Goal: Task Accomplishment & Management: Complete application form

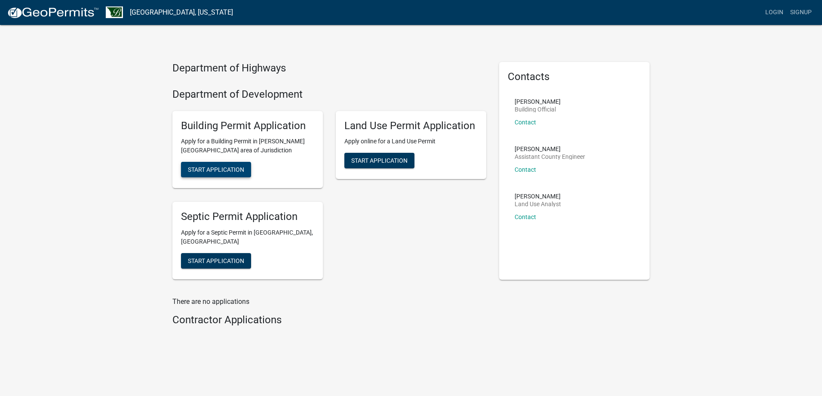
click at [207, 171] on span "Start Application" at bounding box center [216, 169] width 56 height 7
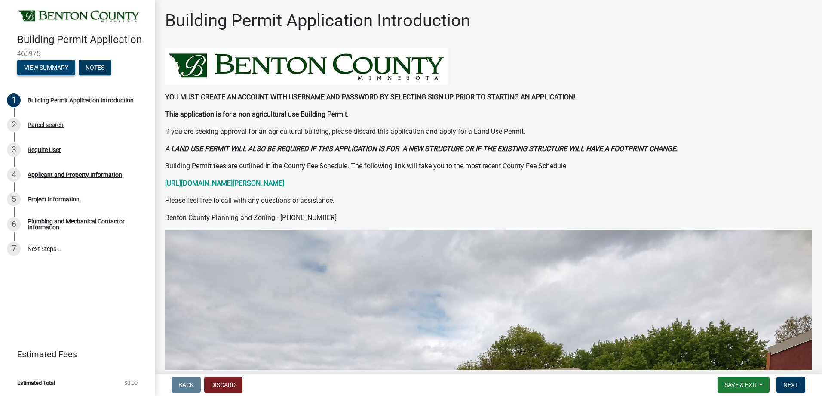
click at [56, 68] on button "View Summary" at bounding box center [46, 67] width 58 height 15
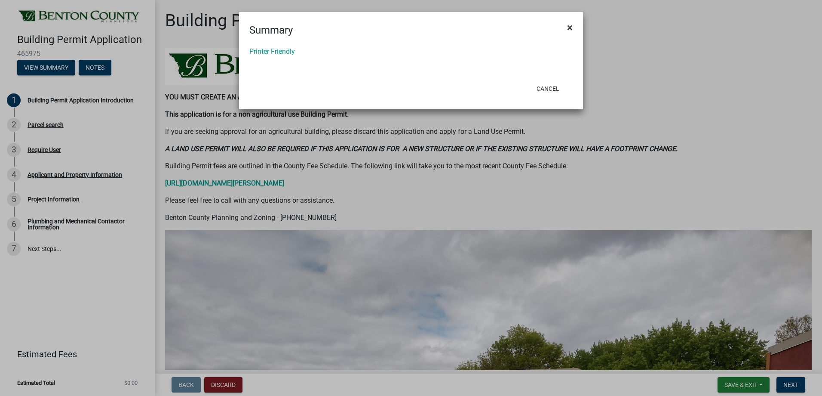
click at [570, 28] on span "×" at bounding box center [570, 27] width 6 height 12
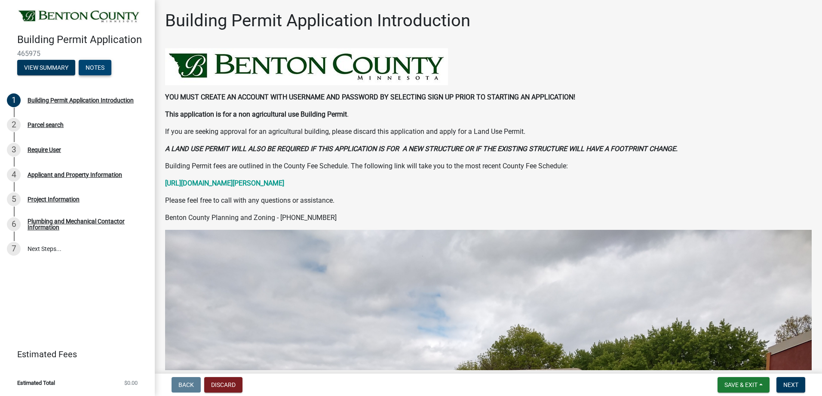
click at [102, 68] on button "Notes" at bounding box center [95, 67] width 33 height 15
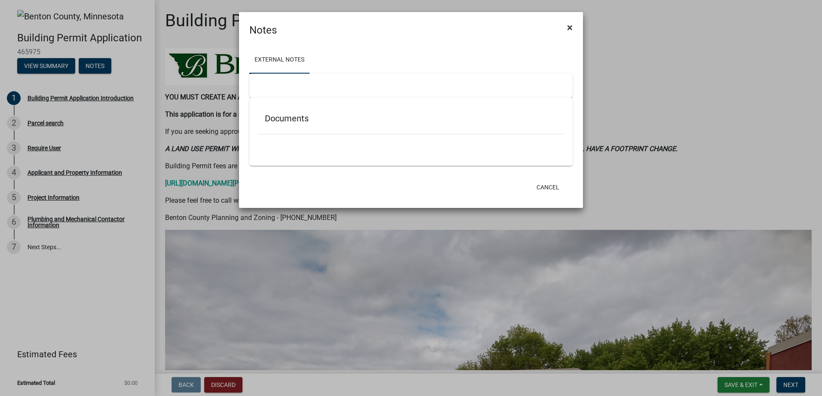
click at [574, 27] on button "×" at bounding box center [569, 27] width 19 height 24
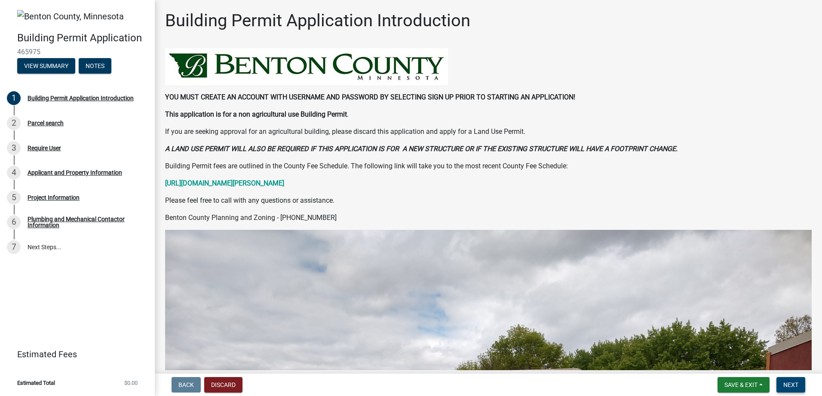
click at [790, 384] on span "Next" at bounding box center [790, 384] width 15 height 7
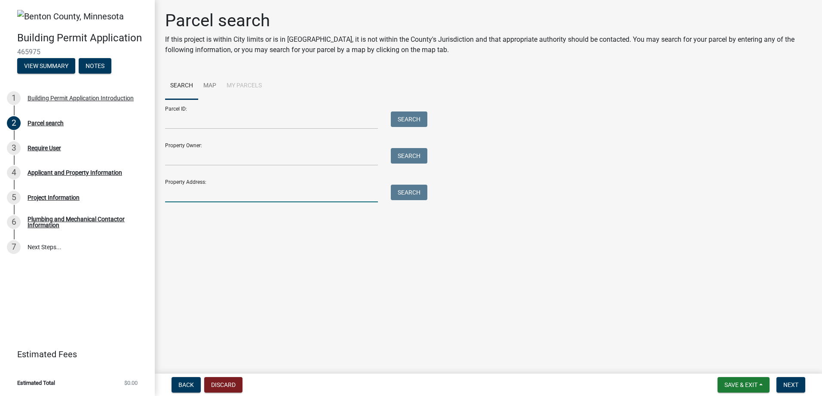
click at [202, 193] on input "Property Address:" at bounding box center [271, 193] width 213 height 18
type input "670 23rd ave ne"
click at [408, 193] on button "Search" at bounding box center [409, 191] width 37 height 15
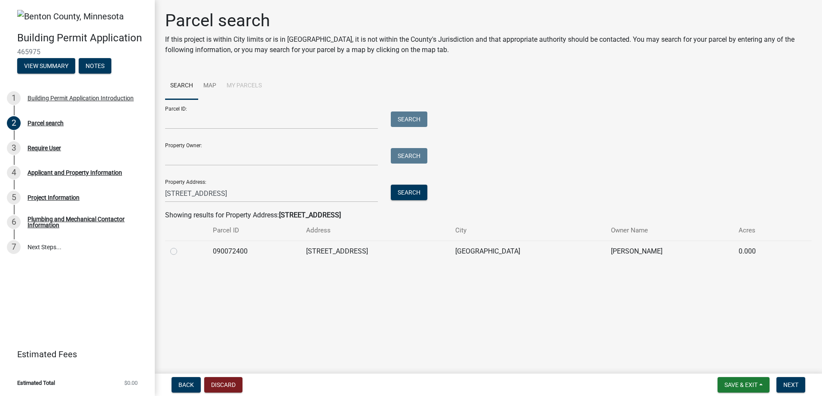
click at [181, 246] on label at bounding box center [181, 246] width 0 height 0
click at [181, 250] on input "radio" at bounding box center [184, 249] width 6 height 6
radio input "true"
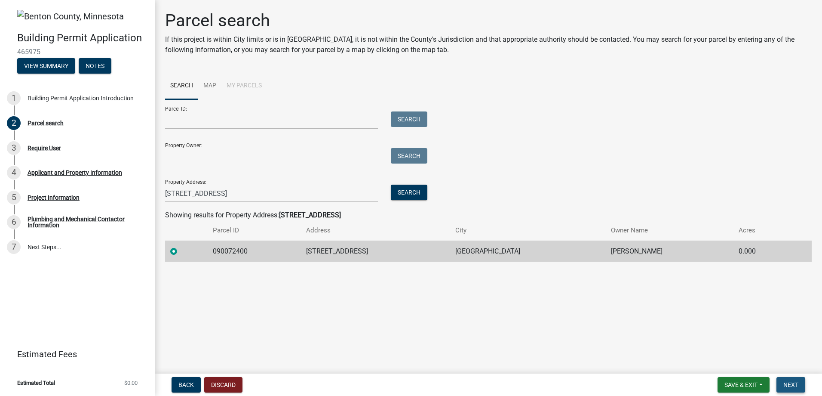
click at [792, 386] on span "Next" at bounding box center [790, 384] width 15 height 7
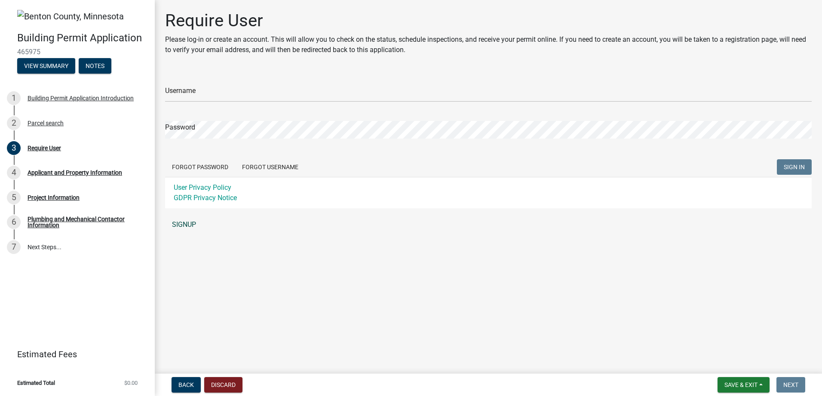
click at [181, 224] on link "SIGNUP" at bounding box center [488, 224] width 647 height 17
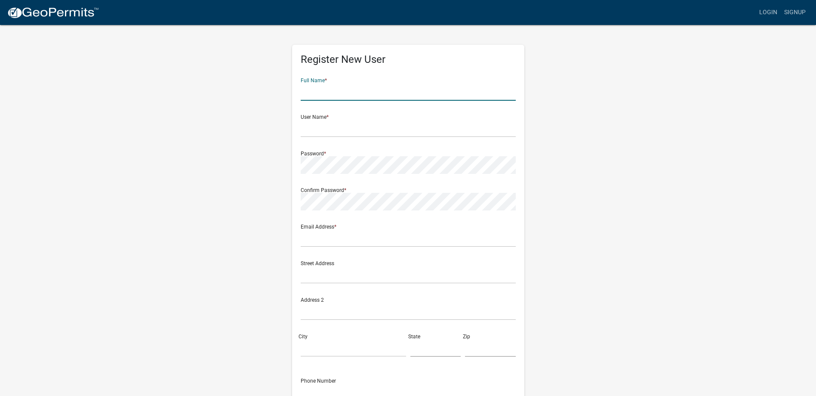
click at [328, 89] on input "text" at bounding box center [408, 92] width 215 height 18
type input "C"
type input "[PERSON_NAME] Plumbing & Heating"
type input "VossPlumbing"
click at [324, 241] on input "text" at bounding box center [408, 238] width 215 height 18
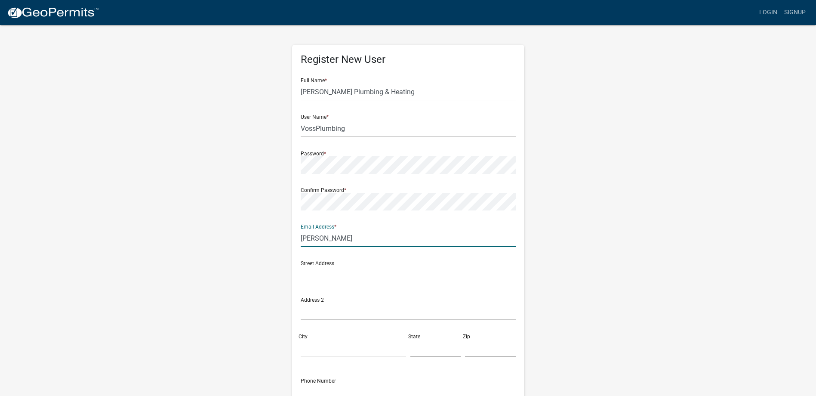
type input "[PERSON_NAME][EMAIL_ADDRESS][DOMAIN_NAME]"
type input "316 Buisness 23 E"
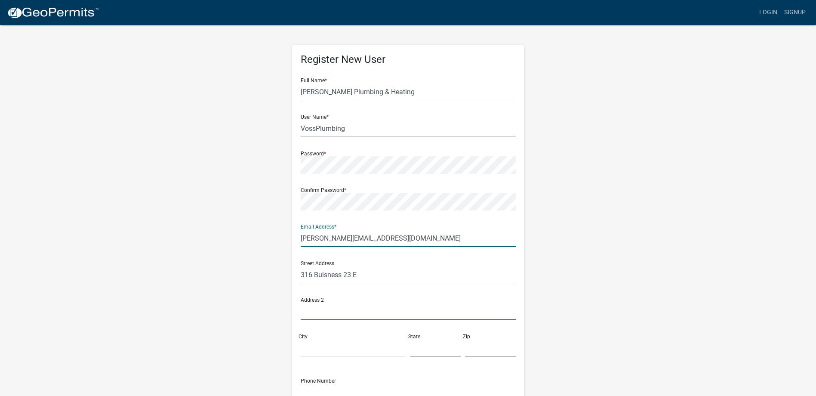
type input "PO Box 77"
type input "Paynesville, MN"
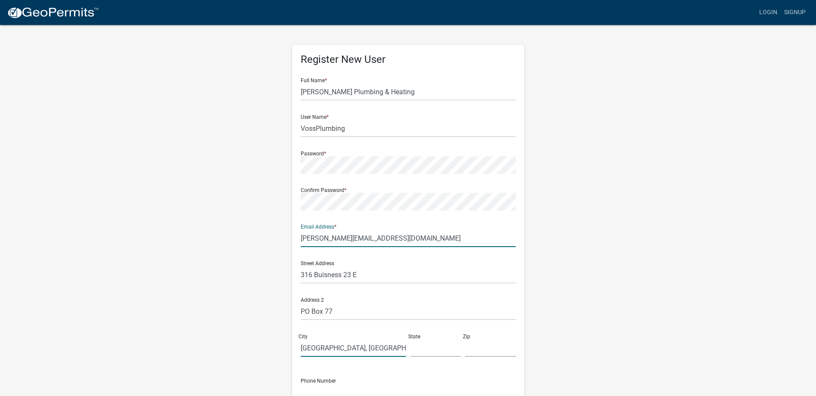
type input "155"
type input "56362"
type input "3202433644"
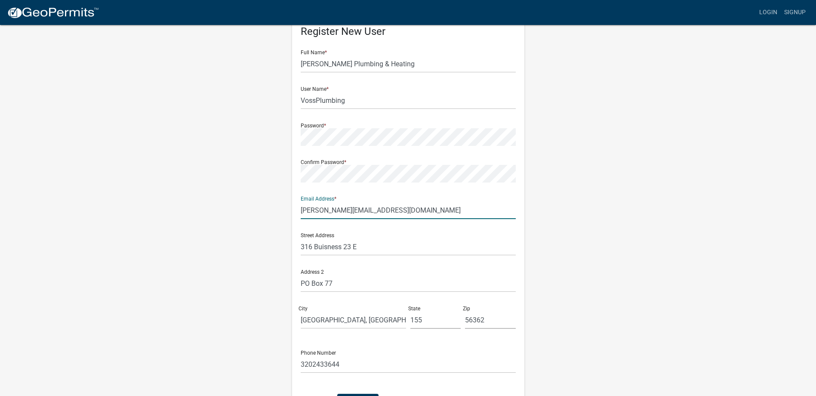
scroll to position [43, 0]
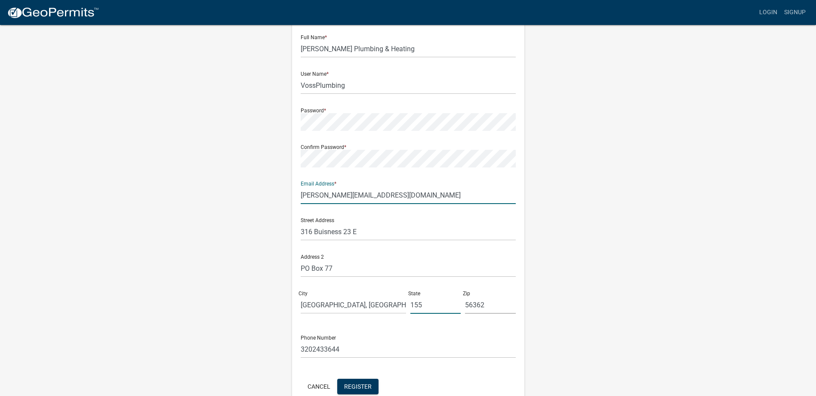
click at [424, 304] on input "155" at bounding box center [435, 305] width 51 height 18
type input "1"
type input "MN"
click at [602, 222] on div "Register New User Full Name * Voss Plumbing & Heating User Name * VossPlumbing …" at bounding box center [408, 211] width 490 height 460
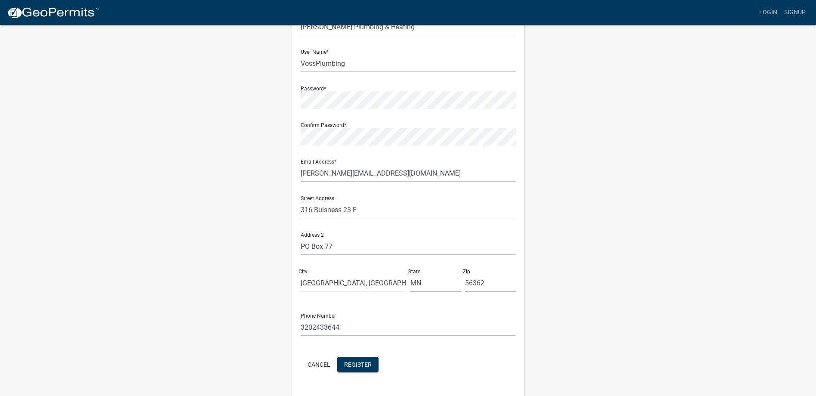
scroll to position [89, 0]
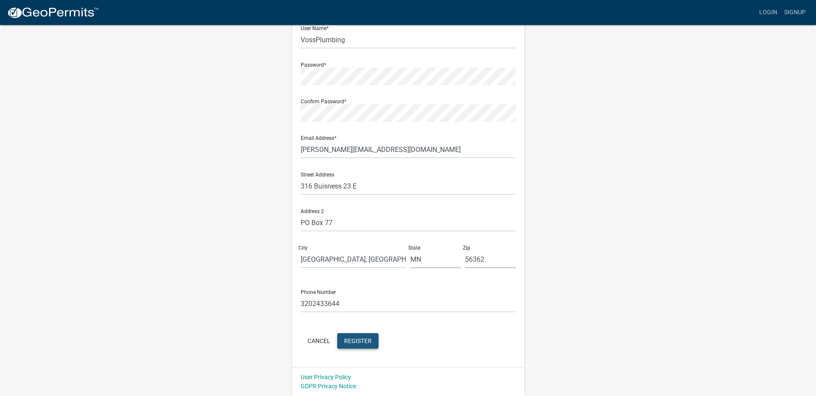
click at [359, 340] on span "Register" at bounding box center [358, 340] width 28 height 7
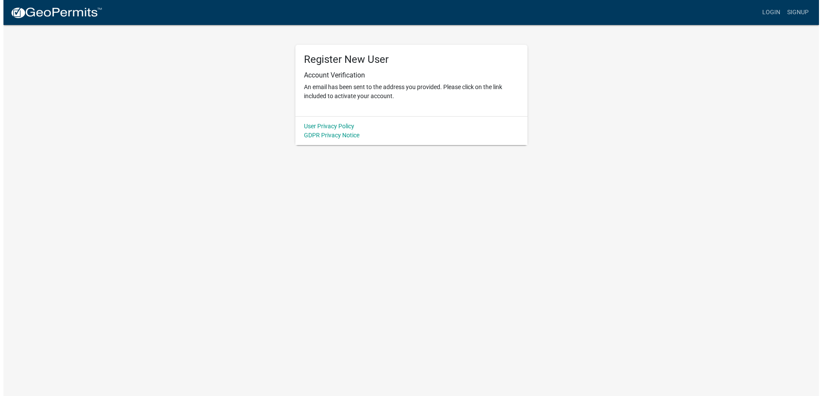
scroll to position [0, 0]
click at [778, 12] on link "Login" at bounding box center [774, 12] width 25 height 16
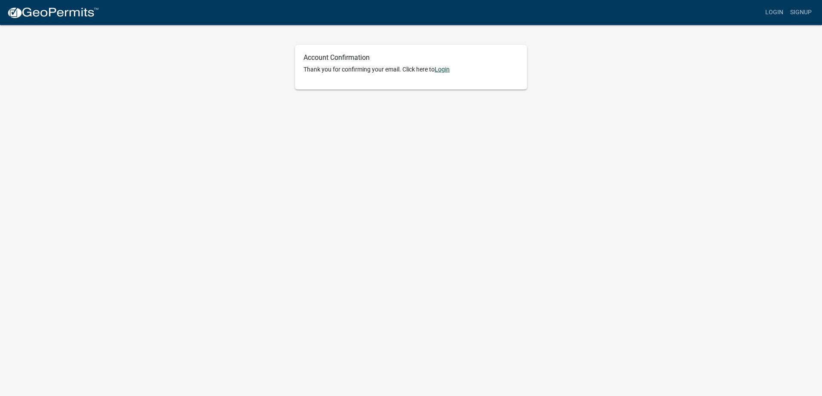
click at [446, 68] on link "Login" at bounding box center [442, 69] width 15 height 7
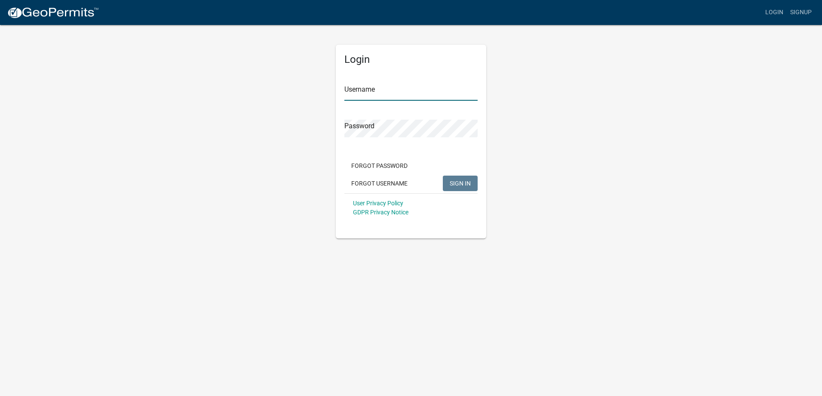
click at [360, 93] on input "Username" at bounding box center [410, 92] width 133 height 18
type input "VossPlumbing"
click at [443, 175] on button "SIGN IN" at bounding box center [460, 182] width 35 height 15
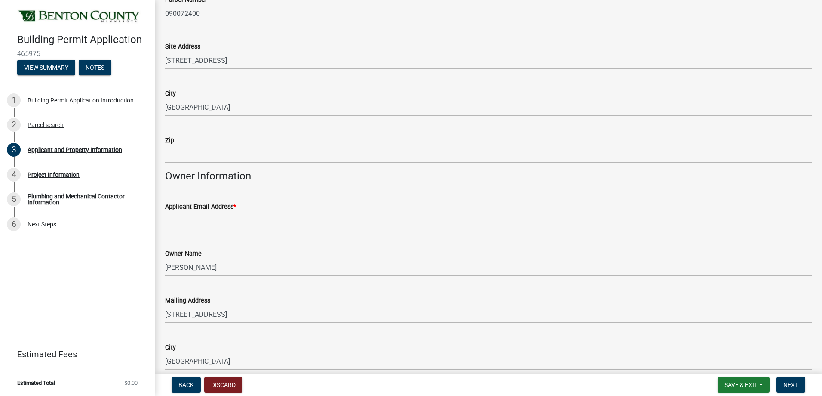
scroll to position [86, 0]
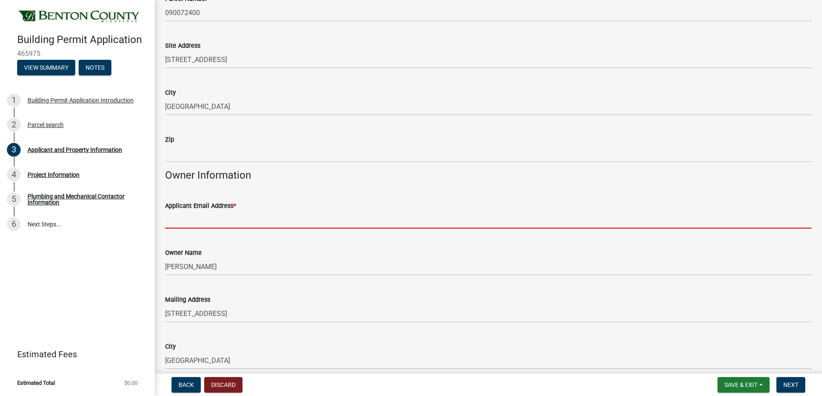
click at [206, 221] on input "Applicant Email Address *" at bounding box center [488, 220] width 647 height 18
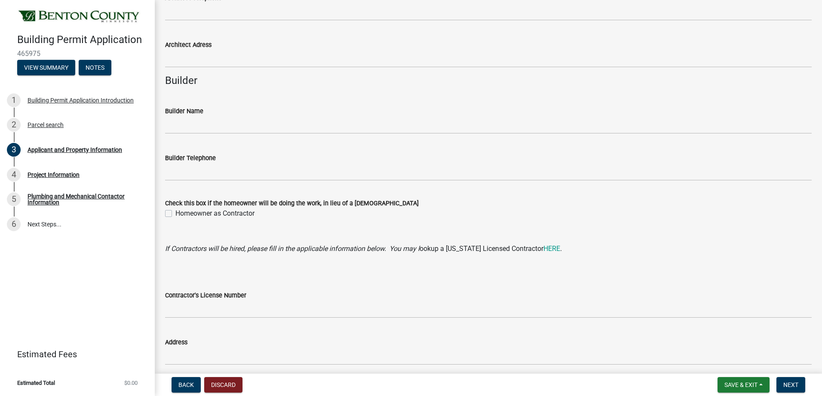
scroll to position [688, 0]
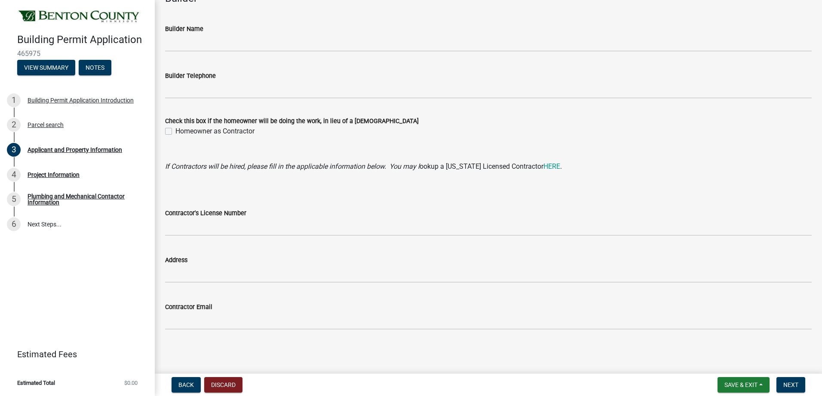
type input "[PERSON_NAME][EMAIL_ADDRESS][DOMAIN_NAME]"
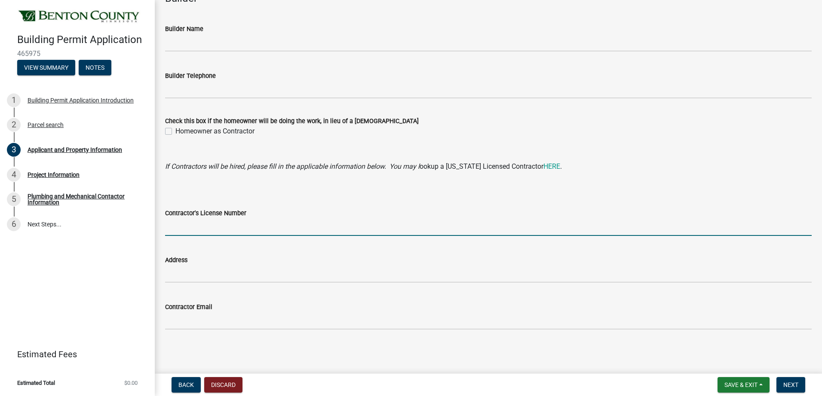
click at [199, 228] on input "Contractor's License Number" at bounding box center [488, 227] width 647 height 18
type input "5"
type input "PM806717"
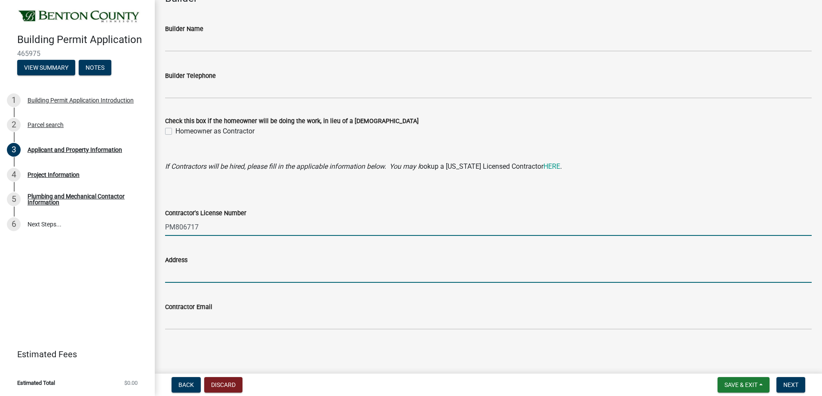
click at [201, 274] on input "Address" at bounding box center [488, 274] width 647 height 18
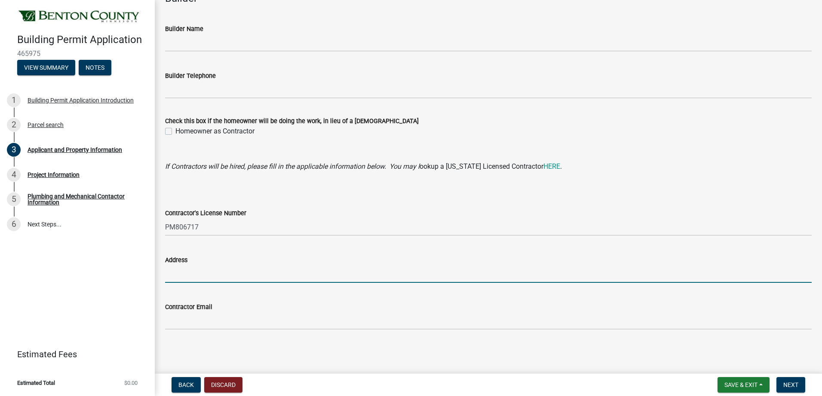
type input "316 Buisness 23 E"
type input "[PERSON_NAME][EMAIL_ADDRESS][DOMAIN_NAME]"
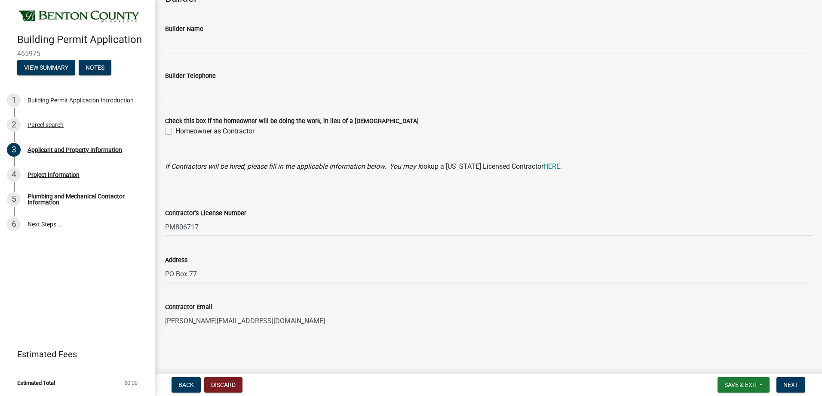
click at [319, 292] on div "Contractor Email [PERSON_NAME][EMAIL_ADDRESS][DOMAIN_NAME]" at bounding box center [488, 309] width 647 height 40
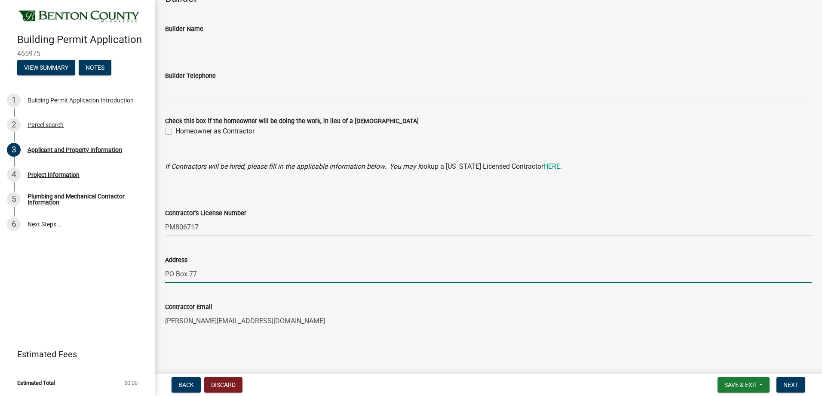
click at [206, 274] on input "PO Box 77" at bounding box center [488, 274] width 647 height 18
type input "P"
click at [224, 273] on input "316 Business 23 E" at bounding box center [488, 274] width 647 height 18
type input "[STREET_ADDRESS]"
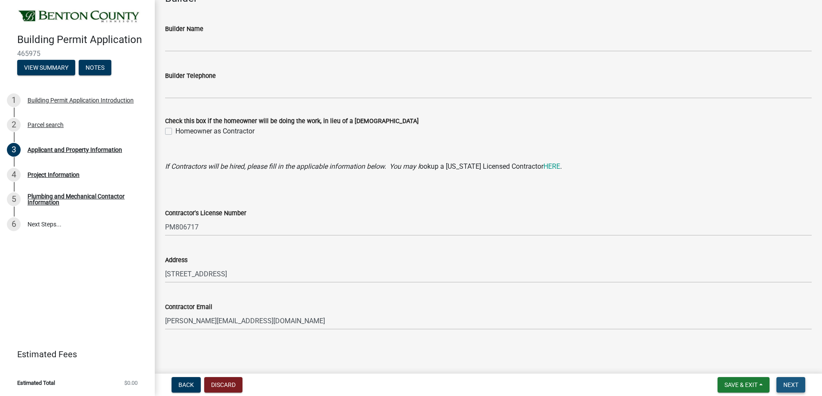
click at [790, 385] on span "Next" at bounding box center [790, 384] width 15 height 7
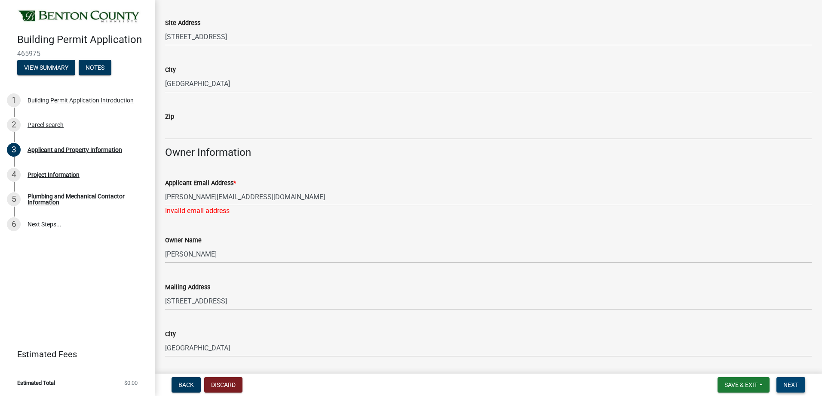
scroll to position [92, 0]
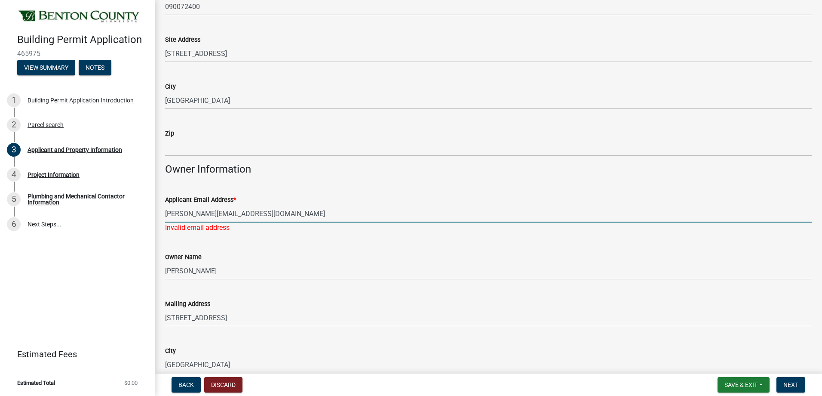
click at [254, 215] on input "[PERSON_NAME][EMAIL_ADDRESS][DOMAIN_NAME]" at bounding box center [488, 214] width 647 height 18
type input "c"
type input "[PERSON_NAME][EMAIL_ADDRESS][DOMAIN_NAME]"
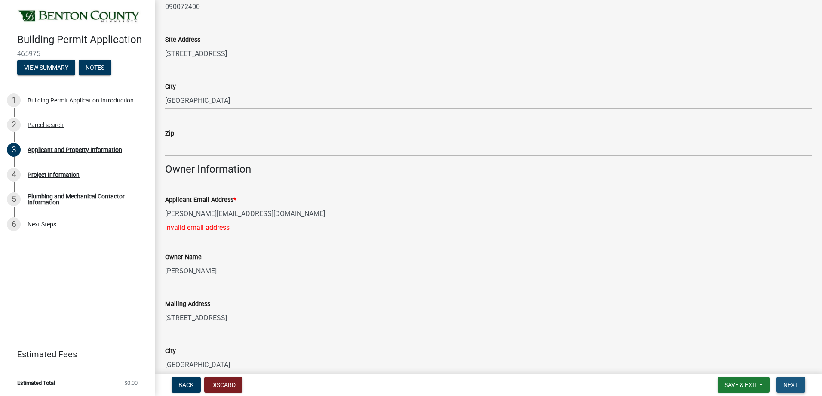
click at [793, 386] on span "Next" at bounding box center [790, 384] width 15 height 7
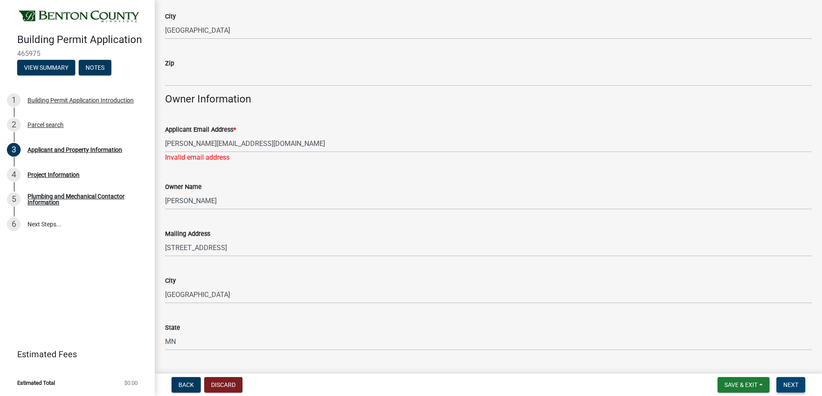
scroll to position [172, 0]
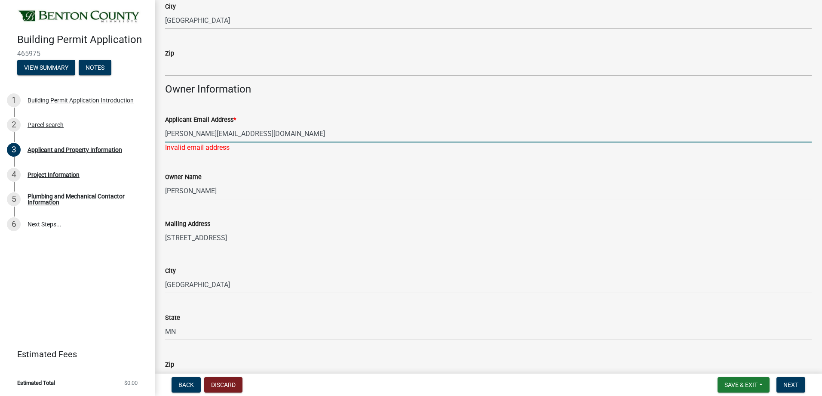
drag, startPoint x: 251, startPoint y: 135, endPoint x: 157, endPoint y: 135, distance: 94.2
click at [157, 135] on div "Applicant and Property Information share Share Property Information Parcel Numb…" at bounding box center [488, 395] width 667 height 1114
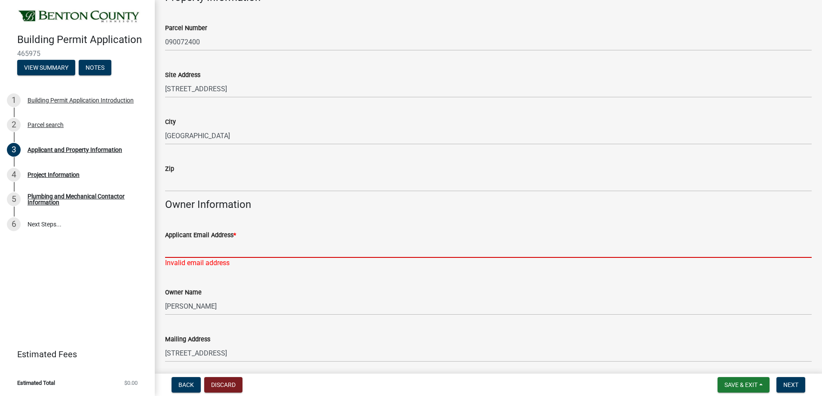
scroll to position [43, 0]
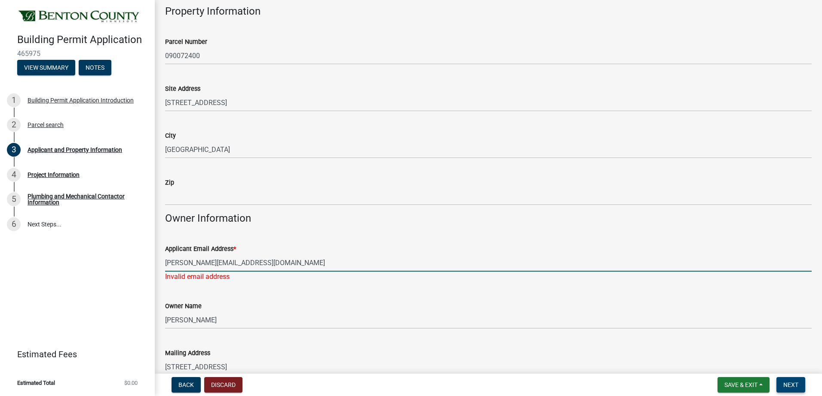
type input "[PERSON_NAME][EMAIL_ADDRESS][DOMAIN_NAME]"
click at [789, 383] on span "Next" at bounding box center [790, 384] width 15 height 7
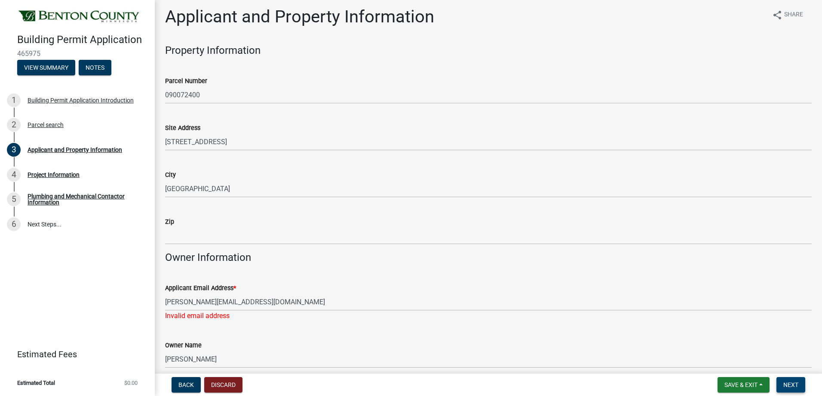
scroll to position [0, 0]
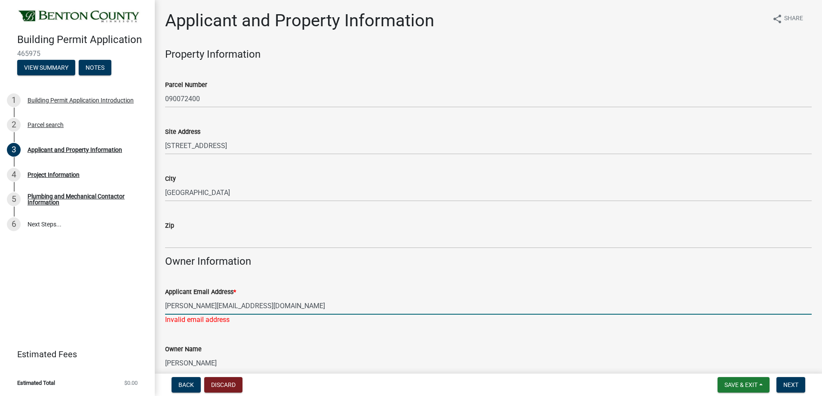
drag, startPoint x: 239, startPoint y: 305, endPoint x: 152, endPoint y: 307, distance: 87.3
click at [152, 307] on div "Building Permit Application 465975 View Summary Notes 1 Building Permit Applica…" at bounding box center [411, 198] width 822 height 396
type input "[EMAIL_ADDRESS][DOMAIN_NAME]"
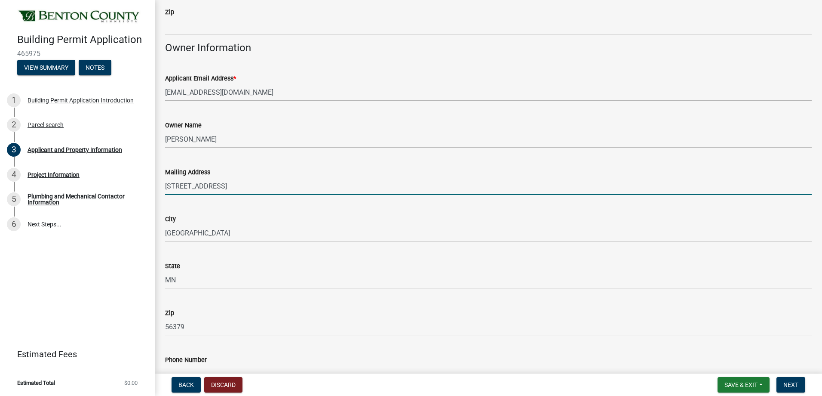
scroll to position [215, 0]
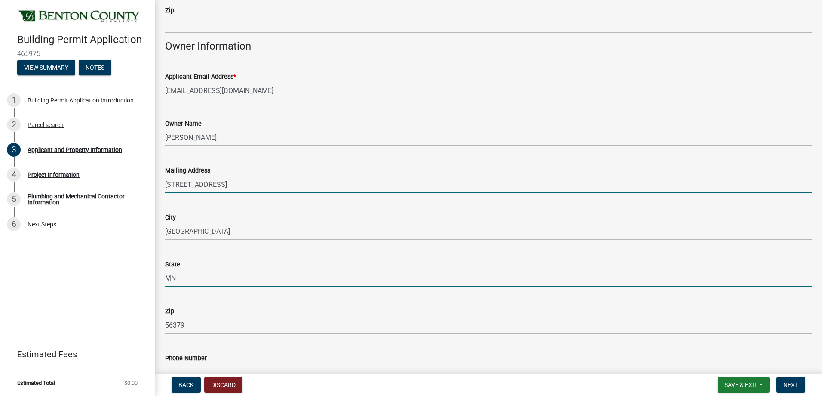
click at [239, 274] on input "MN" at bounding box center [488, 278] width 647 height 18
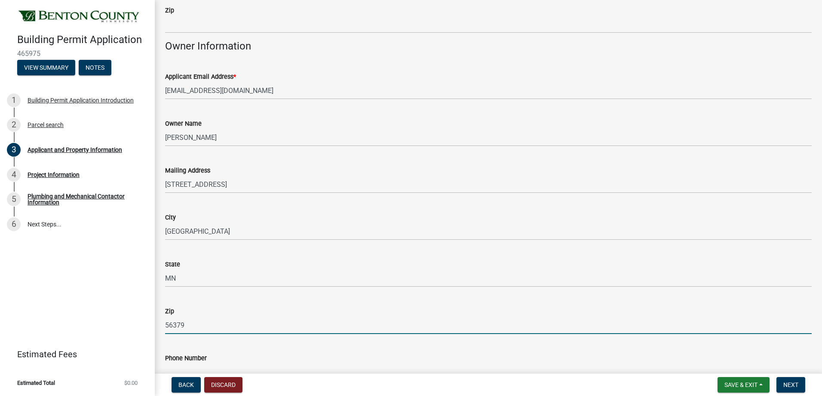
click at [330, 319] on input "56379" at bounding box center [488, 325] width 647 height 18
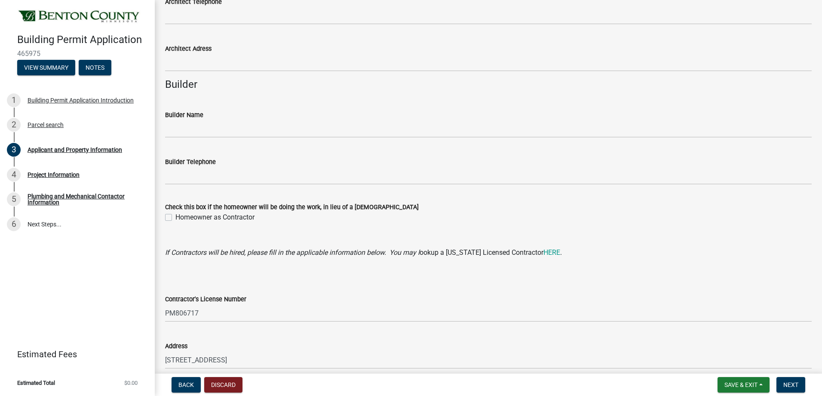
scroll to position [770, 0]
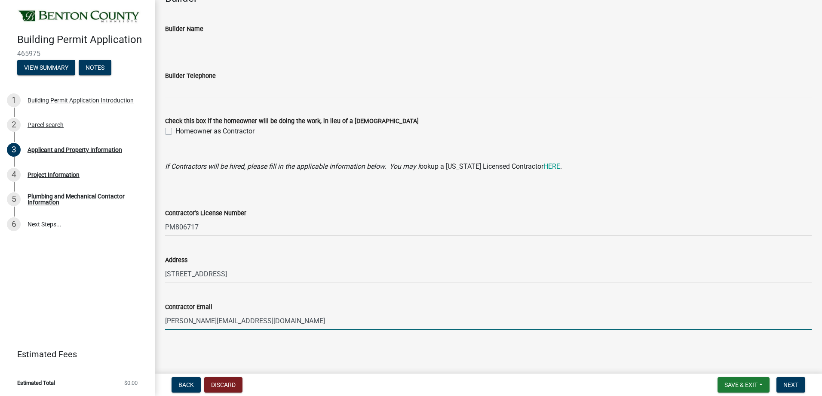
click at [389, 318] on input "[PERSON_NAME][EMAIL_ADDRESS][DOMAIN_NAME]" at bounding box center [488, 321] width 647 height 18
click at [472, 255] on div "Address" at bounding box center [488, 260] width 647 height 10
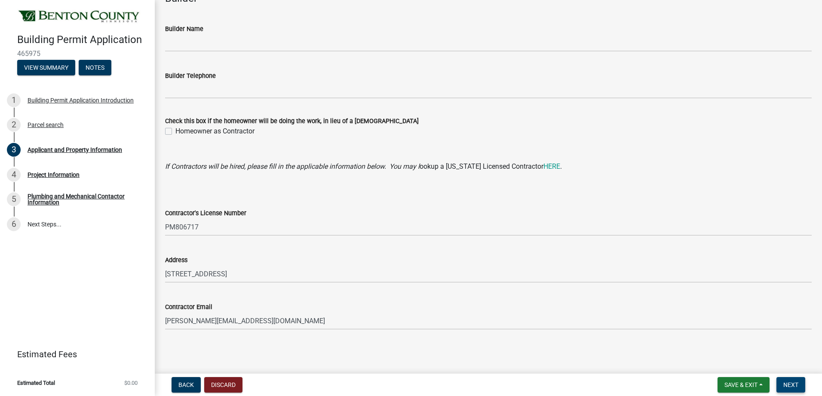
click at [788, 383] on span "Next" at bounding box center [790, 384] width 15 height 7
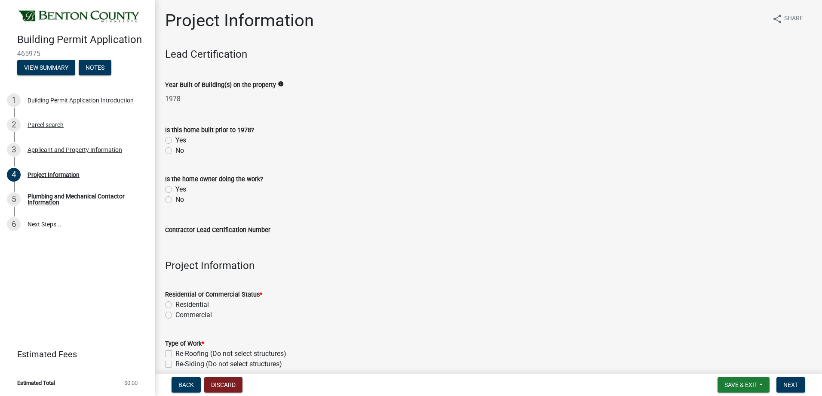
click at [175, 200] on label "No" at bounding box center [179, 199] width 9 height 10
click at [175, 200] on input "No" at bounding box center [178, 197] width 6 height 6
radio input "true"
click at [175, 138] on label "Yes" at bounding box center [180, 140] width 11 height 10
click at [175, 138] on input "Yes" at bounding box center [178, 138] width 6 height 6
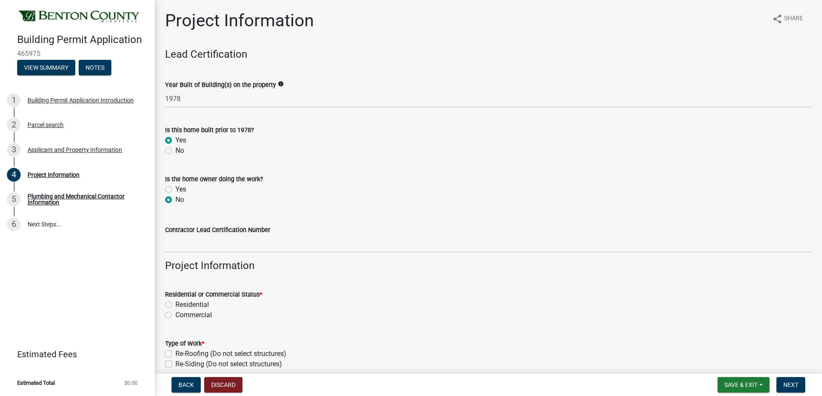
radio input "true"
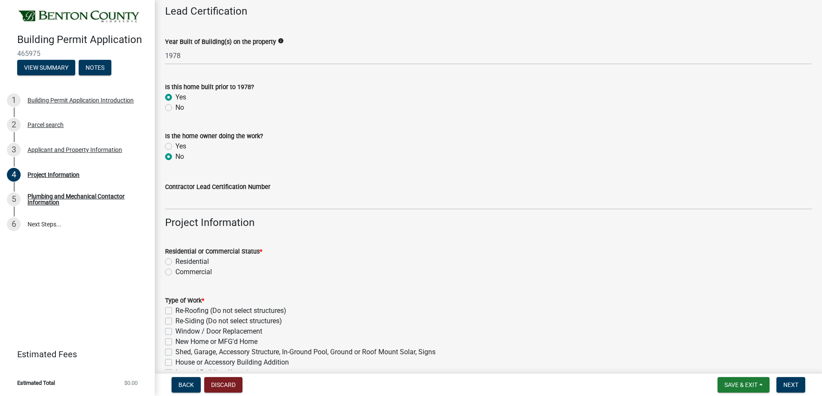
scroll to position [86, 0]
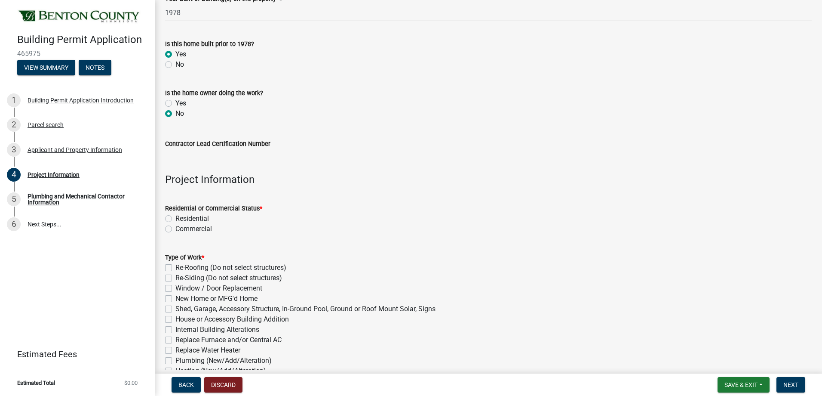
click at [175, 215] on label "Residential" at bounding box center [192, 218] width 34 height 10
click at [175, 215] on input "Residential" at bounding box center [178, 216] width 6 height 6
radio input "true"
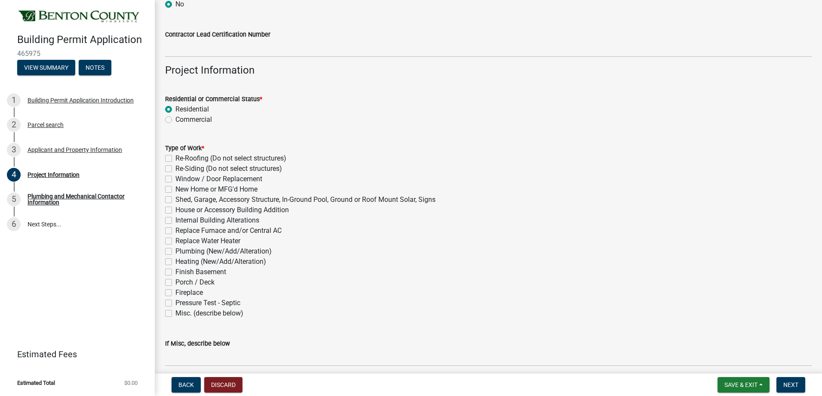
scroll to position [215, 0]
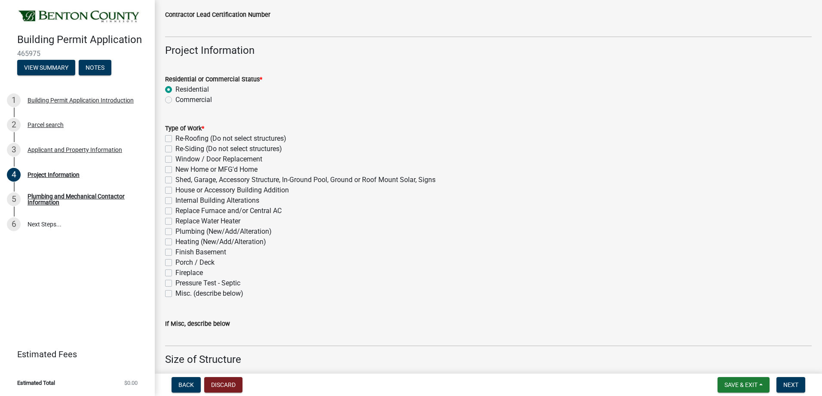
click at [175, 231] on label "Plumbing (New/Add/Alteration)" at bounding box center [223, 231] width 96 height 10
click at [175, 231] on input "Plumbing (New/Add/Alteration)" at bounding box center [178, 229] width 6 height 6
checkbox input "true"
checkbox input "false"
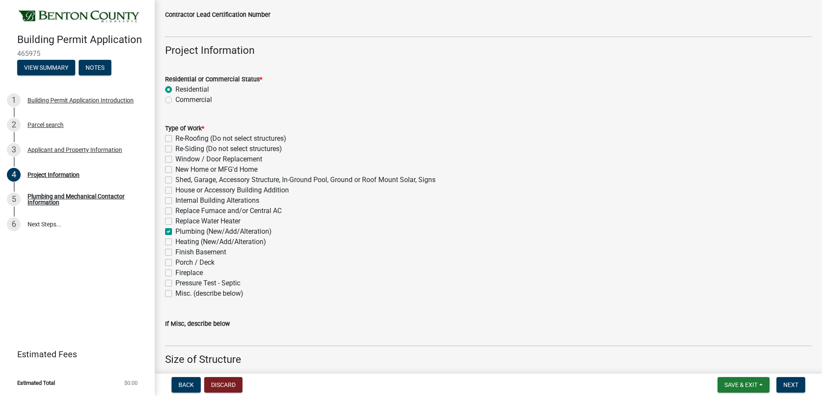
checkbox input "false"
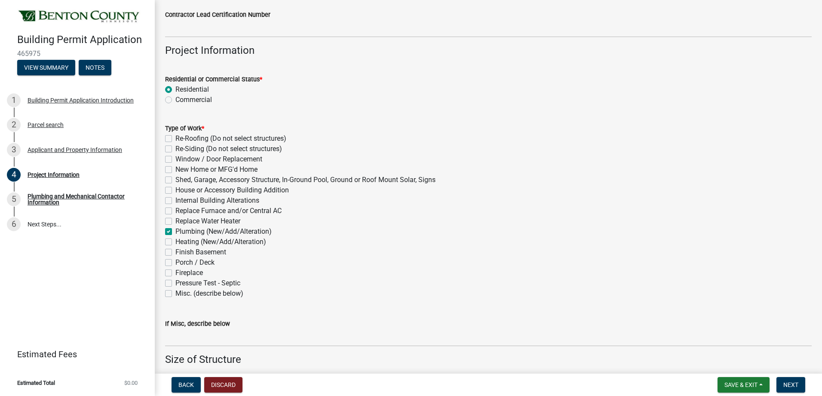
checkbox input "false"
checkbox input "true"
checkbox input "false"
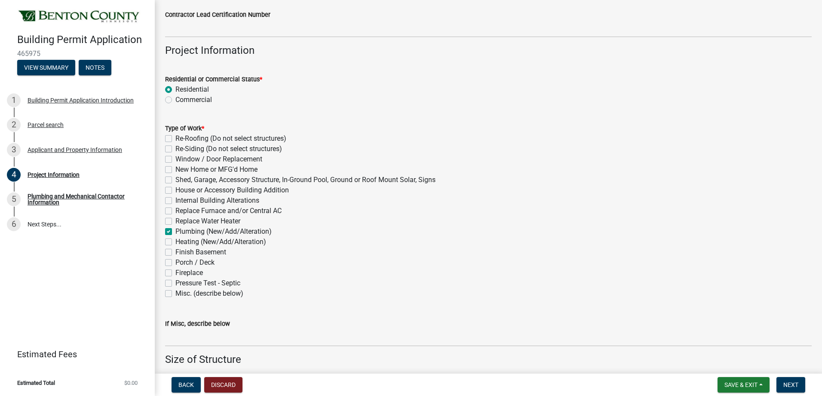
checkbox input "false"
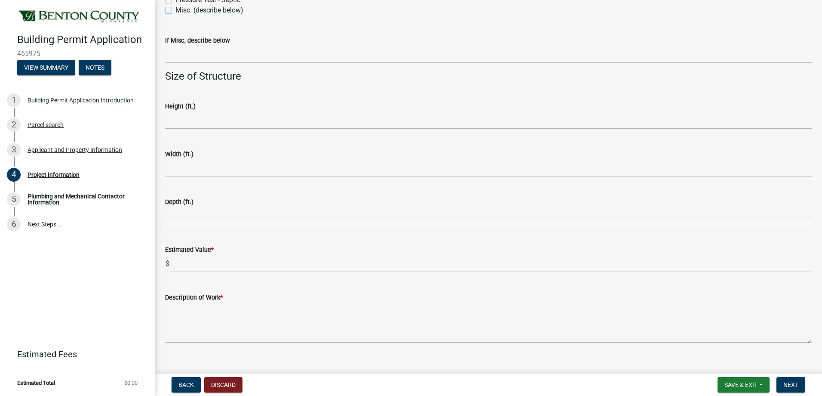
scroll to position [511, 0]
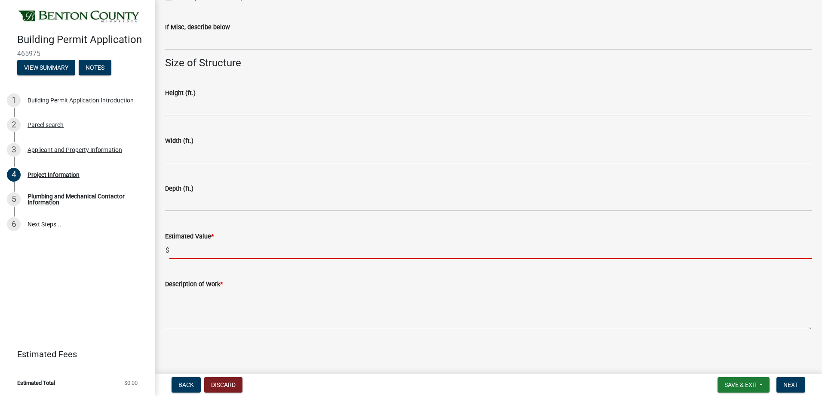
click at [184, 252] on input "text" at bounding box center [490, 250] width 642 height 18
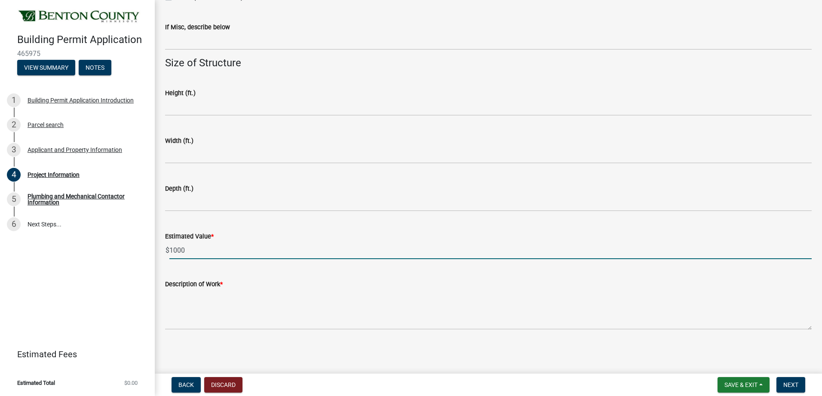
type input "1000"
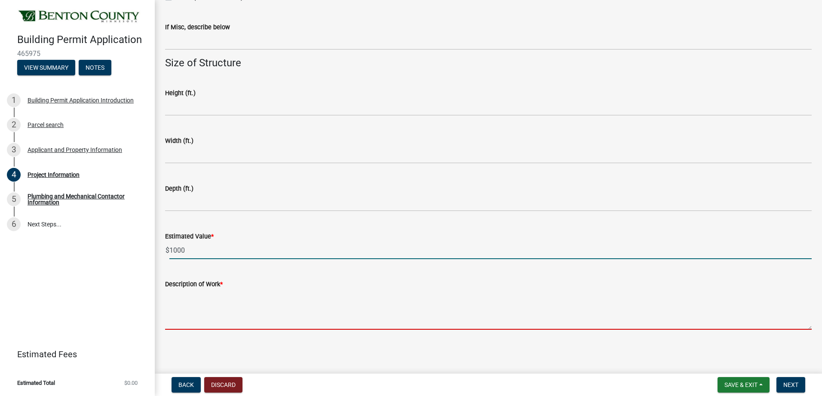
click at [190, 322] on textarea "Description of Work *" at bounding box center [488, 309] width 647 height 40
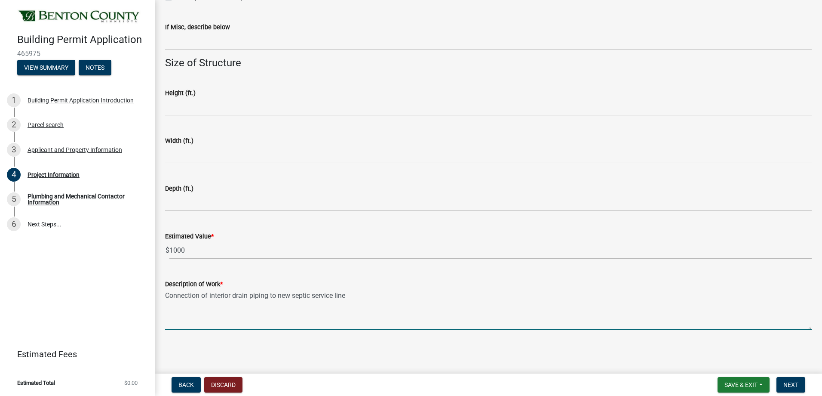
click at [209, 292] on textarea "Connection of interior drain piping to new septic service line" at bounding box center [488, 309] width 647 height 40
click at [380, 295] on textarea "Connection of existing interior drain piping to new septic service line" at bounding box center [488, 309] width 647 height 40
type textarea "Connection of existing interior drain piping to new septic service line"
click at [793, 385] on span "Next" at bounding box center [790, 384] width 15 height 7
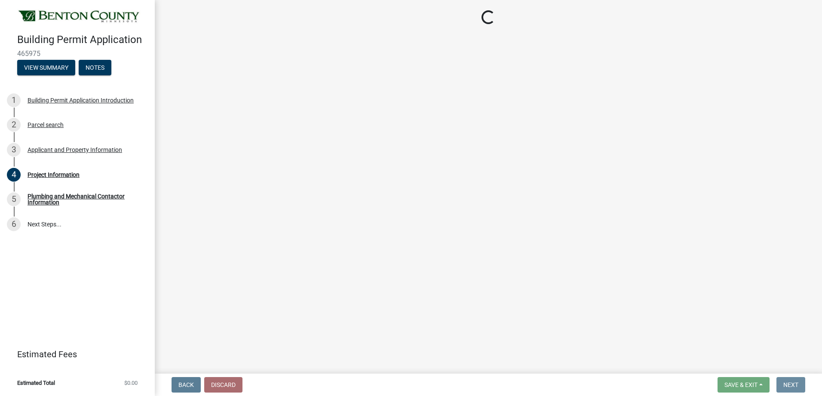
scroll to position [0, 0]
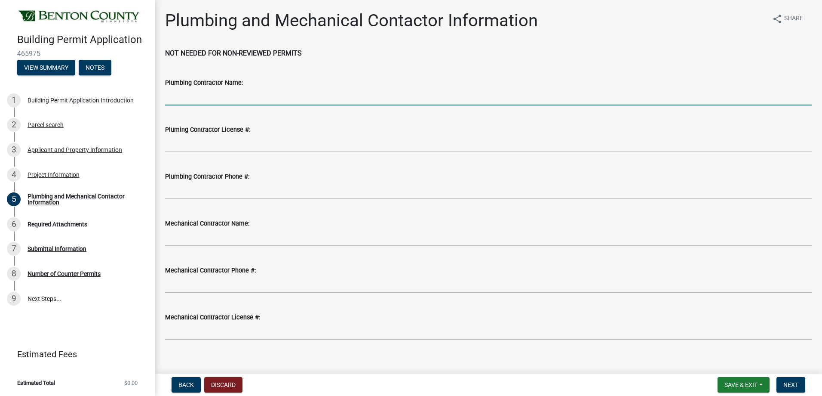
click at [202, 97] on input "Plumbing Contractor Name:" at bounding box center [488, 97] width 647 height 18
type input "[PERSON_NAME] Plumbing & Heating"
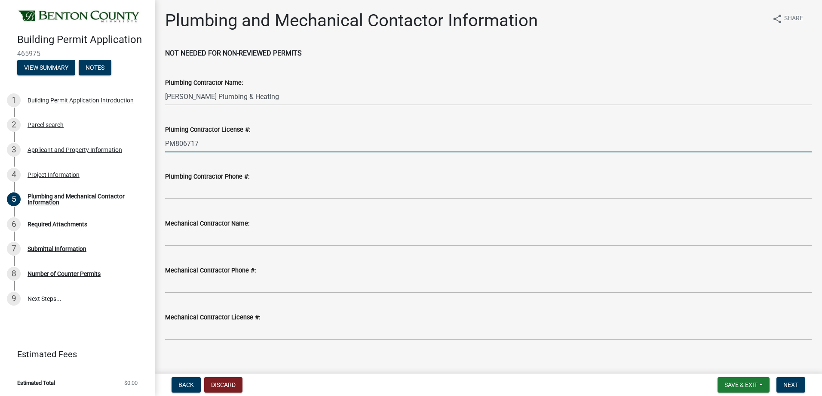
type input "PM806717"
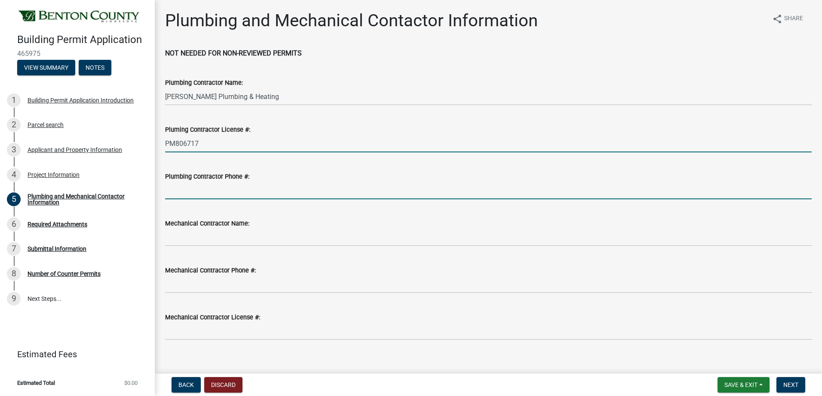
click at [212, 187] on input "Plumbing Contractor Phone #:" at bounding box center [488, 190] width 647 height 18
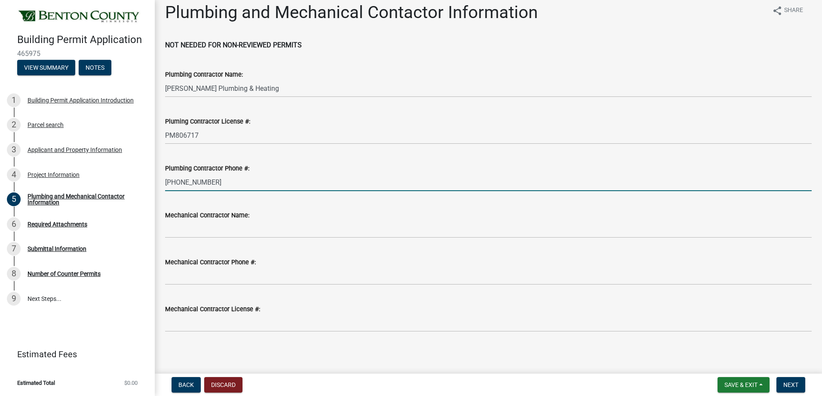
scroll to position [10, 0]
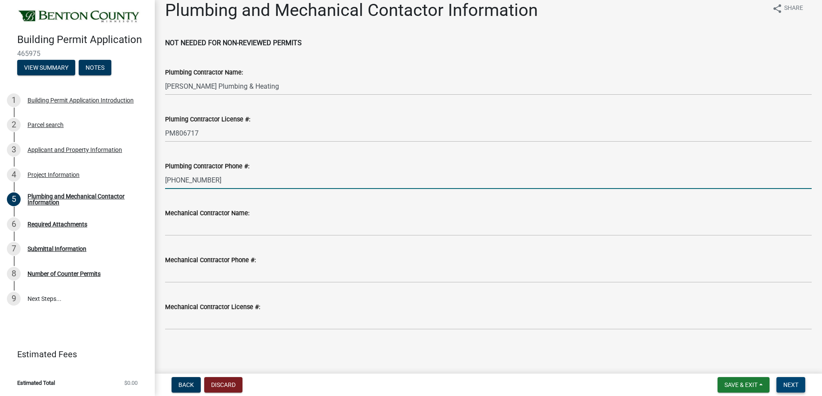
type input "[PHONE_NUMBER]"
click at [789, 386] on span "Next" at bounding box center [790, 384] width 15 height 7
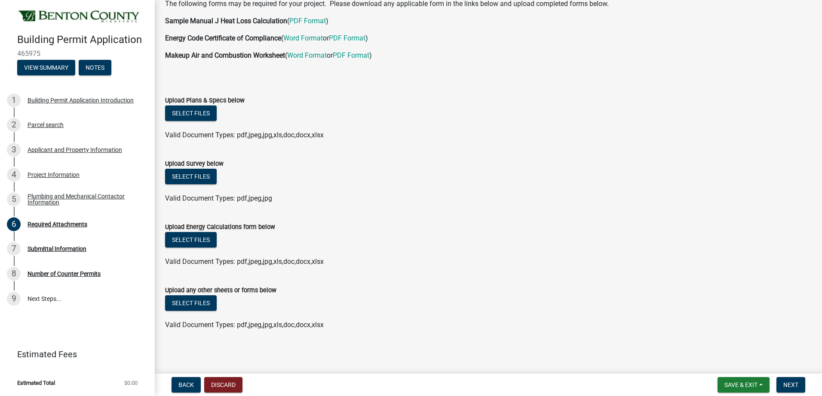
scroll to position [51, 0]
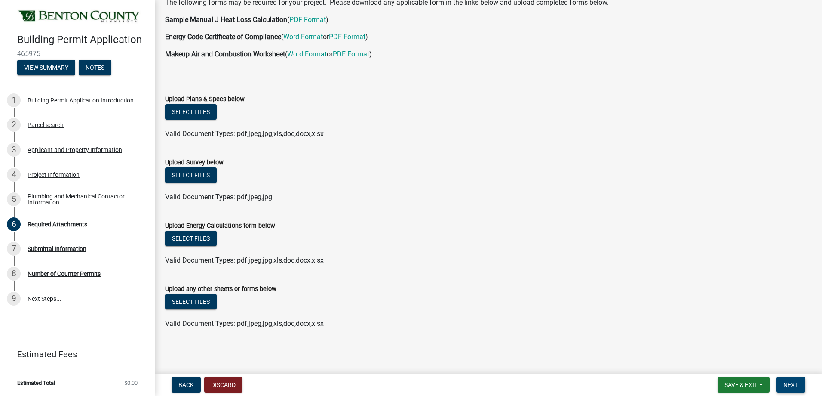
click at [790, 386] on span "Next" at bounding box center [790, 384] width 15 height 7
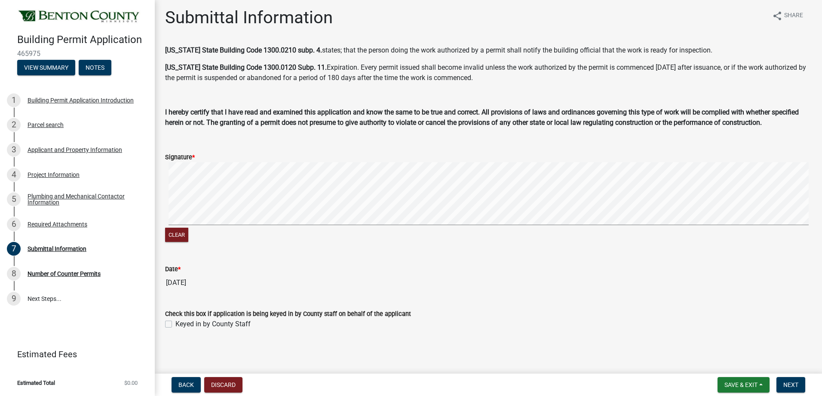
scroll to position [3, 0]
click at [175, 322] on label "Keyed in by County Staff" at bounding box center [212, 323] width 75 height 10
click at [175, 322] on input "Keyed in by County Staff" at bounding box center [178, 321] width 6 height 6
checkbox input "true"
click at [793, 386] on span "Next" at bounding box center [790, 384] width 15 height 7
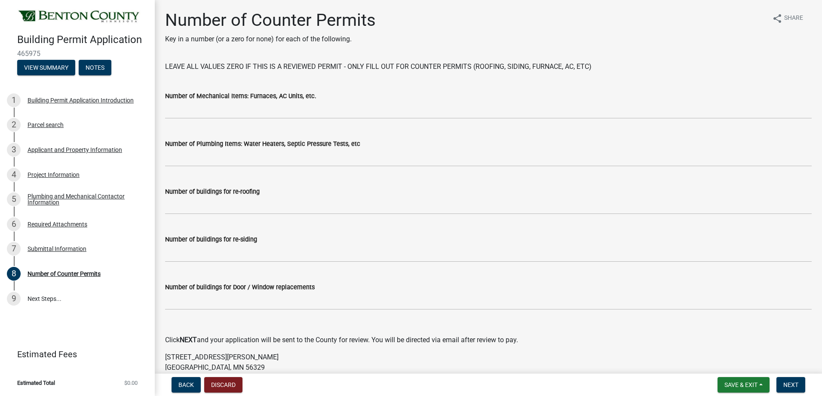
scroll to position [0, 0]
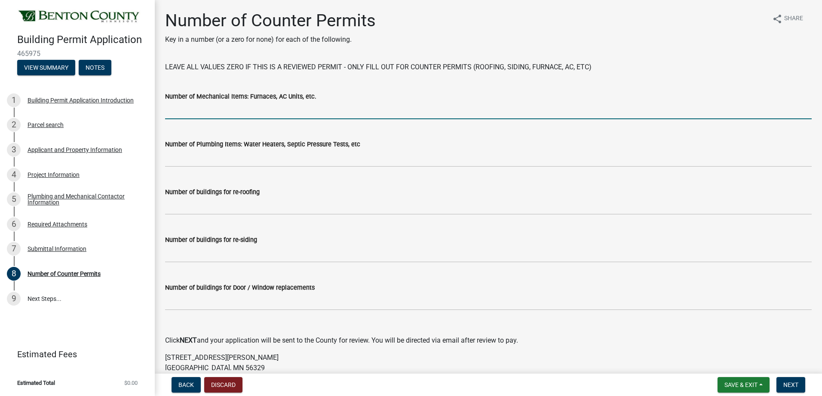
click at [188, 110] on input "text" at bounding box center [488, 110] width 647 height 18
type input "0"
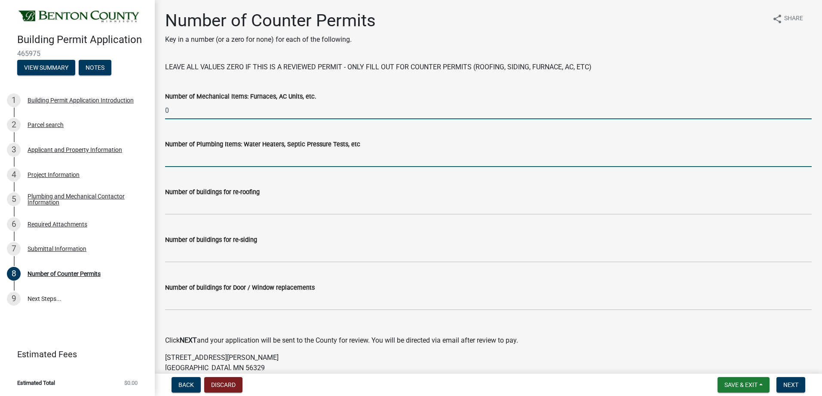
click at [229, 160] on input "text" at bounding box center [488, 158] width 647 height 18
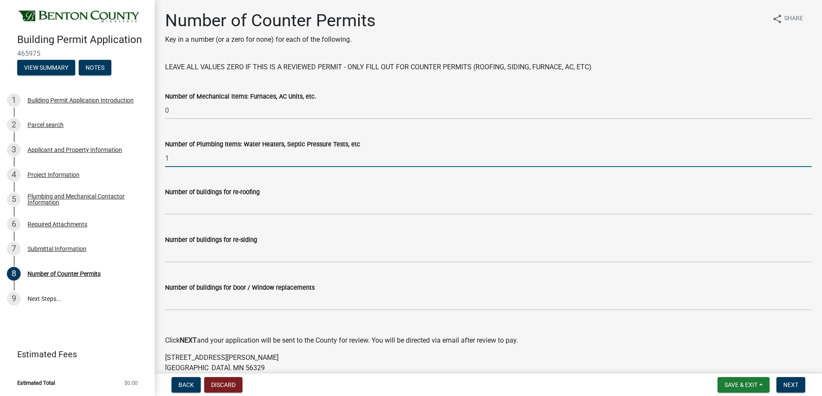
type input "1"
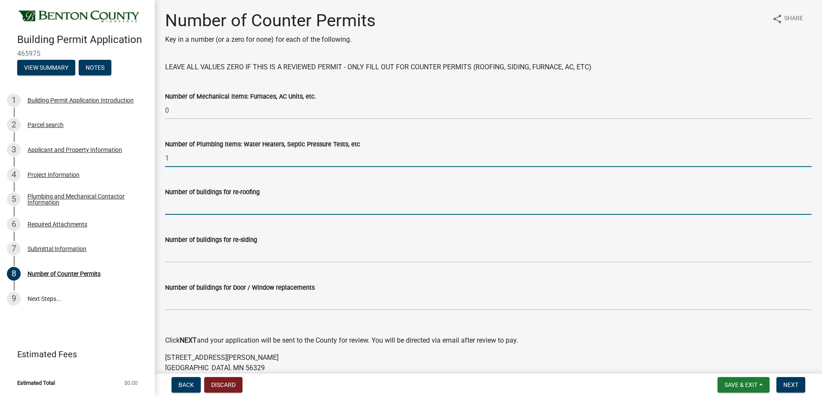
click at [215, 203] on input "text" at bounding box center [488, 206] width 647 height 18
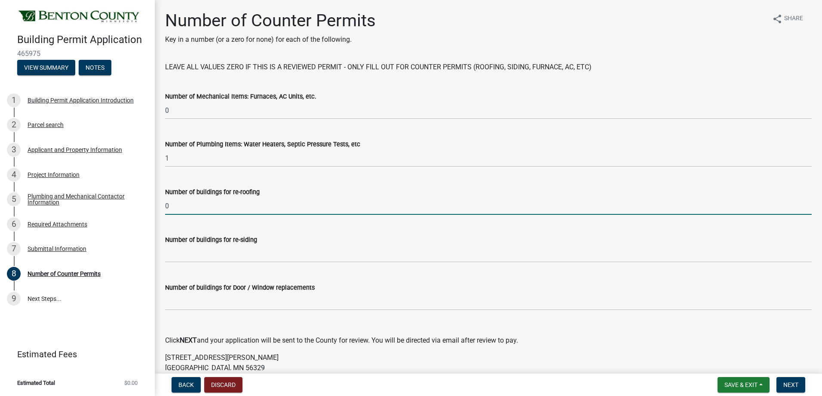
type input "0"
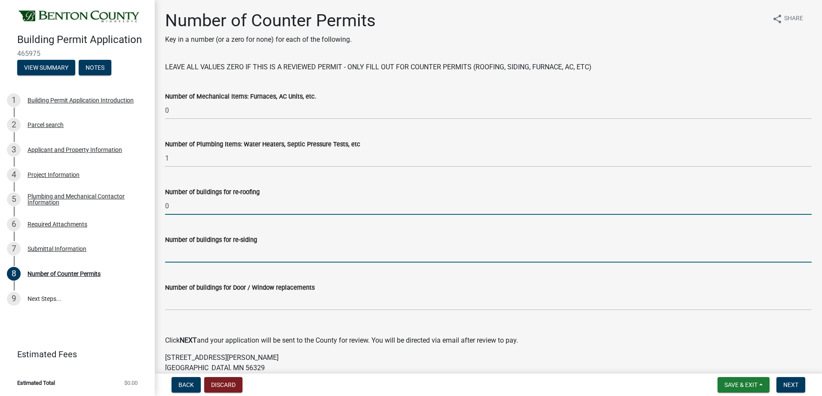
click at [215, 250] on input "text" at bounding box center [488, 254] width 647 height 18
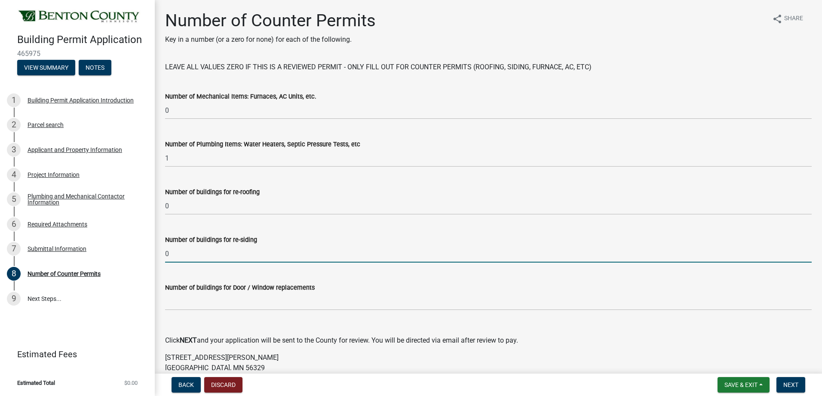
type input "0"
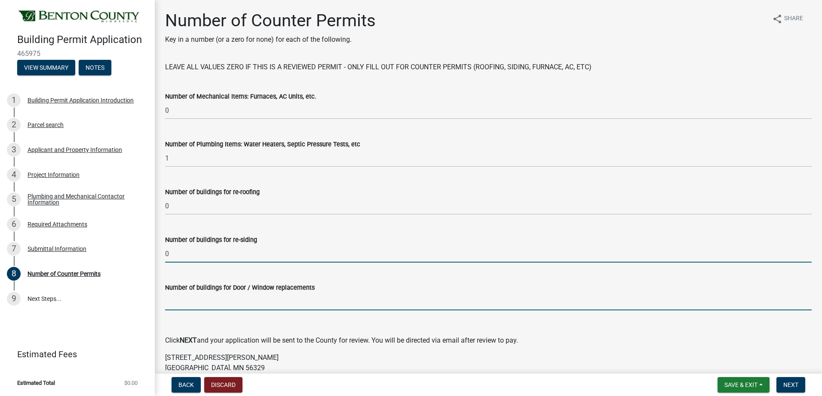
click at [207, 301] on input "text" at bounding box center [488, 301] width 647 height 18
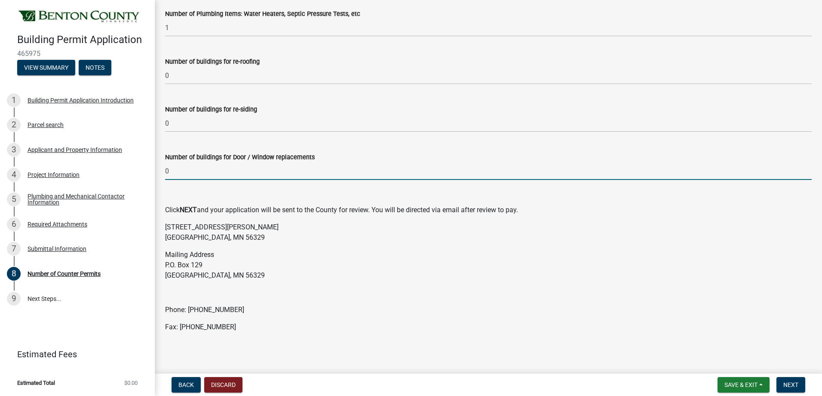
scroll to position [133, 0]
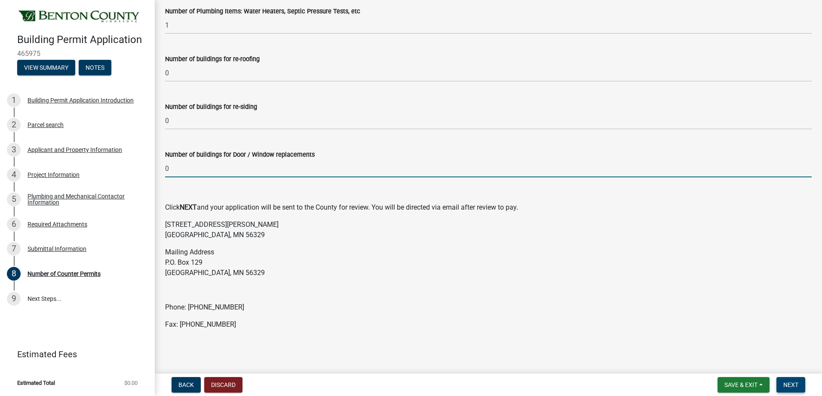
type input "0"
click at [794, 387] on span "Next" at bounding box center [790, 384] width 15 height 7
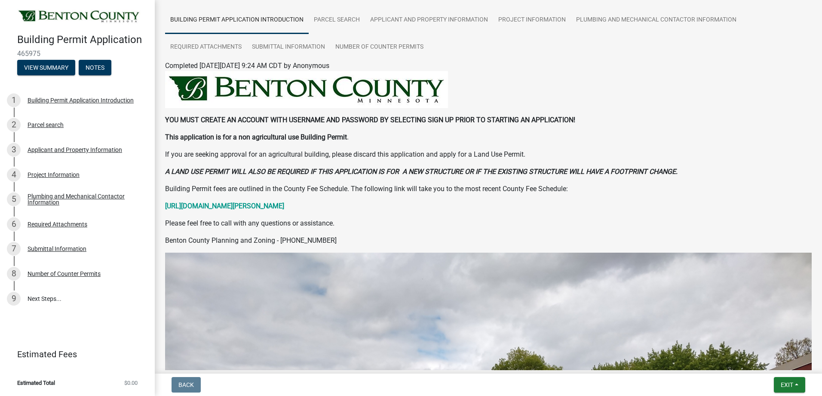
scroll to position [0, 0]
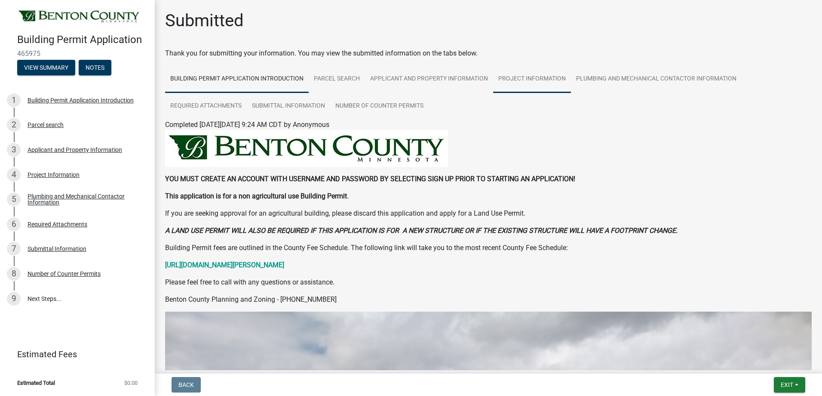
click at [522, 78] on link "Project Information" at bounding box center [532, 79] width 78 height 28
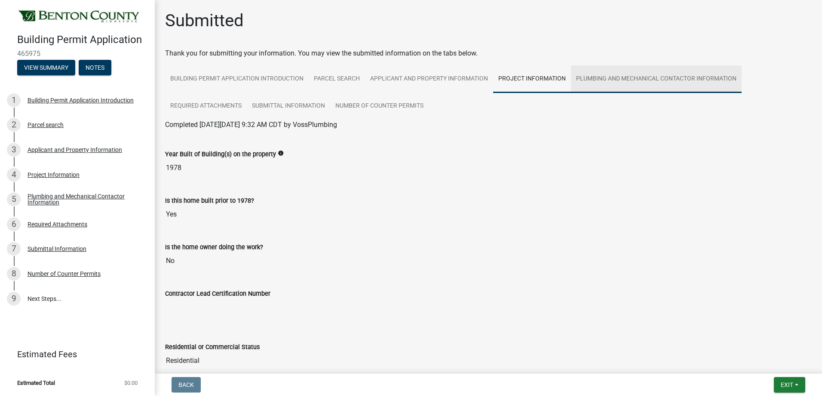
click at [645, 81] on link "Plumbing and Mechanical Contactor Information" at bounding box center [656, 79] width 171 height 28
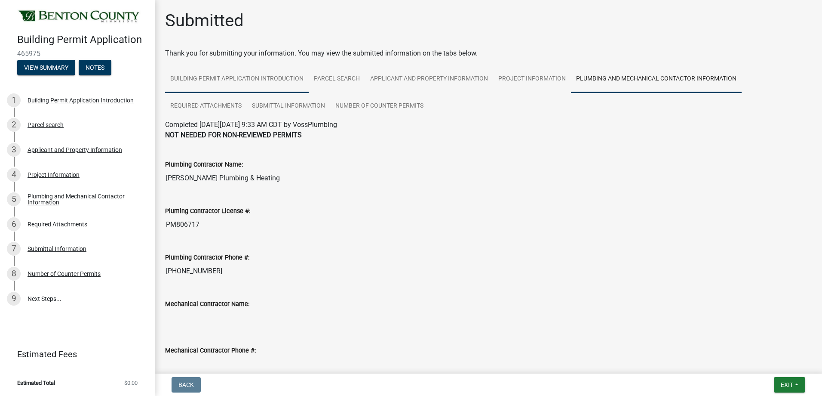
click at [215, 73] on link "Building Permit Application Introduction" at bounding box center [237, 79] width 144 height 28
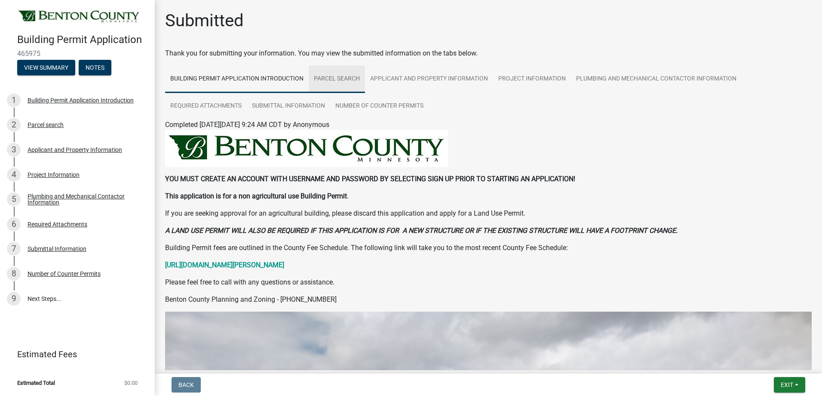
click at [335, 79] on link "Parcel search" at bounding box center [337, 79] width 56 height 28
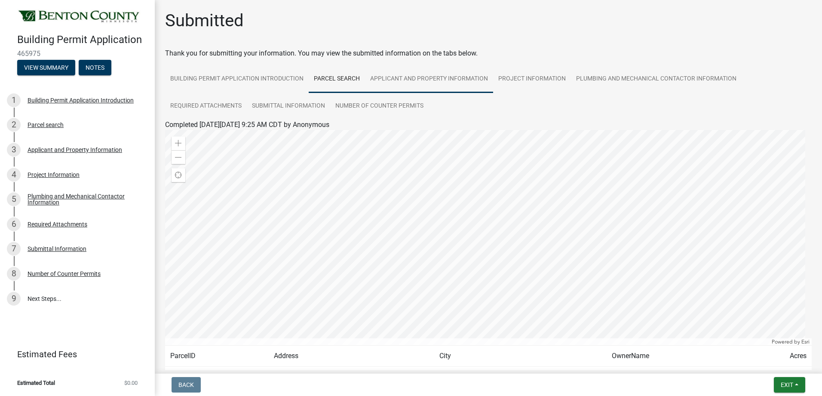
click at [419, 76] on link "Applicant and Property Information" at bounding box center [429, 79] width 128 height 28
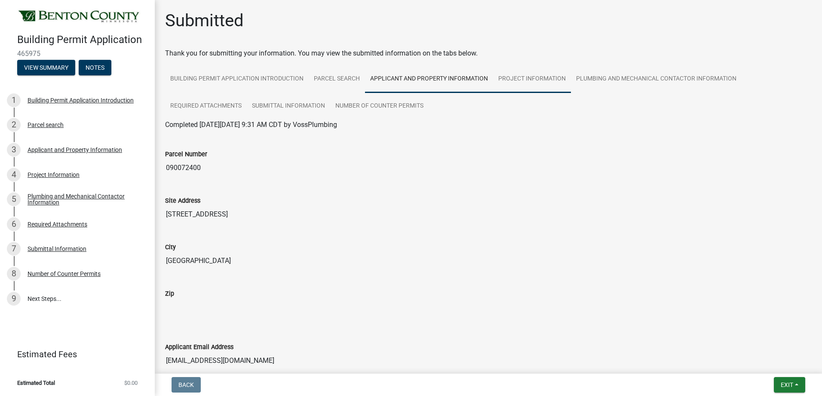
click at [525, 76] on link "Project Information" at bounding box center [532, 79] width 78 height 28
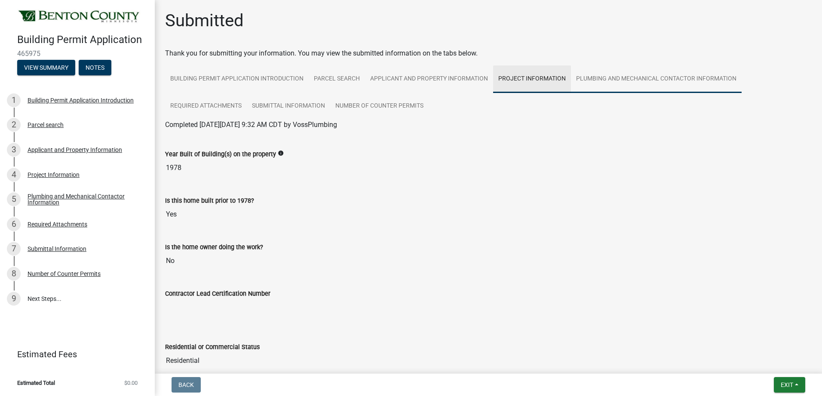
click at [626, 74] on link "Plumbing and Mechanical Contactor Information" at bounding box center [656, 79] width 171 height 28
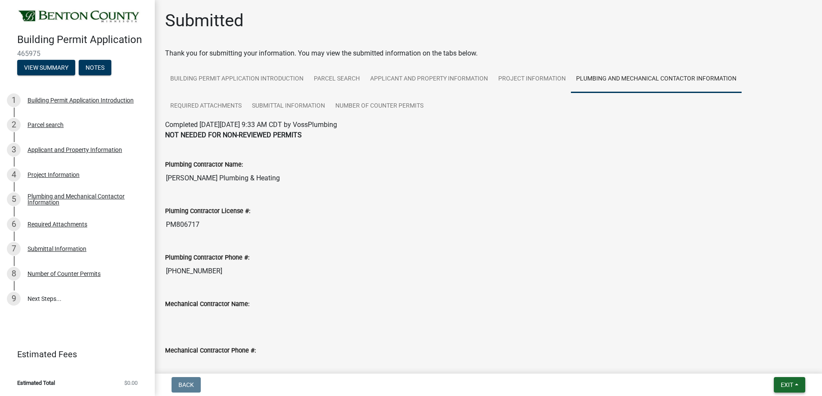
click at [786, 387] on span "Exit" at bounding box center [787, 384] width 12 height 7
click at [760, 361] on button "Save & Exit" at bounding box center [771, 362] width 69 height 21
